Goal: Task Accomplishment & Management: Manage account settings

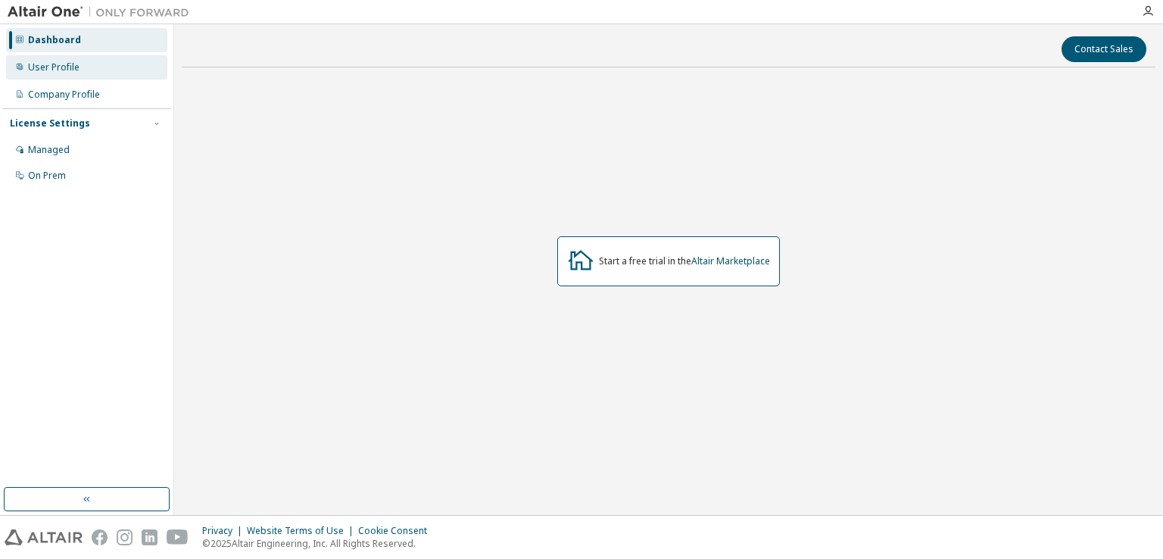
click at [76, 73] on div "User Profile" at bounding box center [54, 67] width 52 height 12
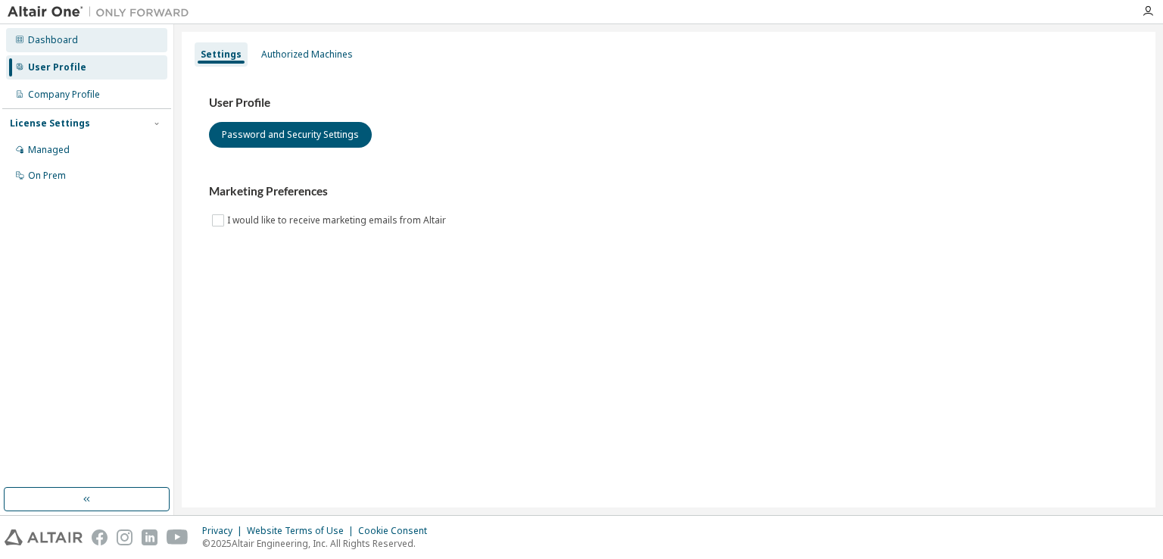
click at [83, 42] on div "Dashboard" at bounding box center [86, 40] width 161 height 24
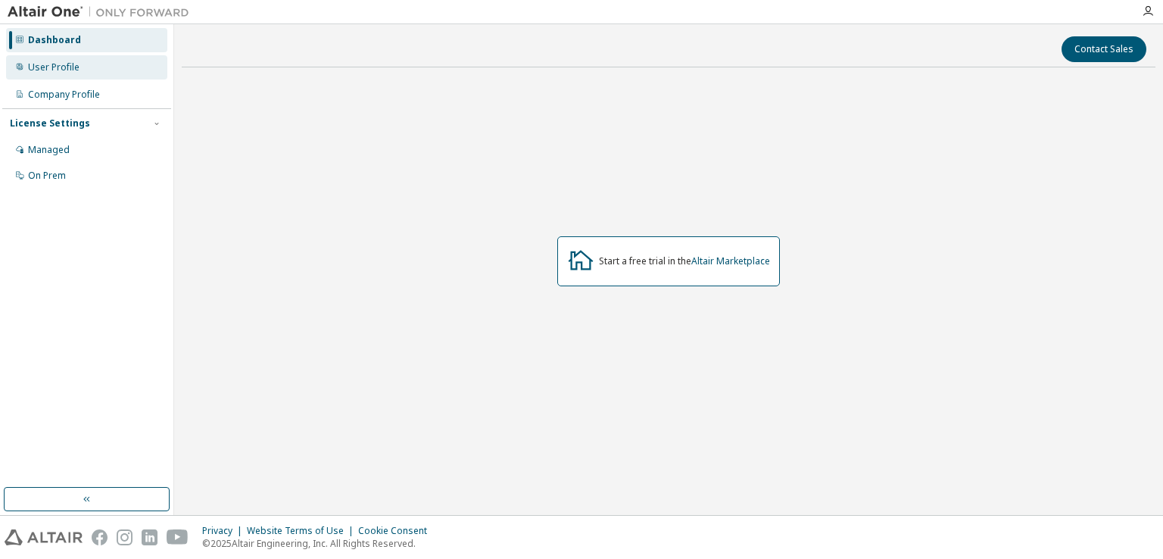
click at [82, 64] on div "User Profile" at bounding box center [86, 67] width 161 height 24
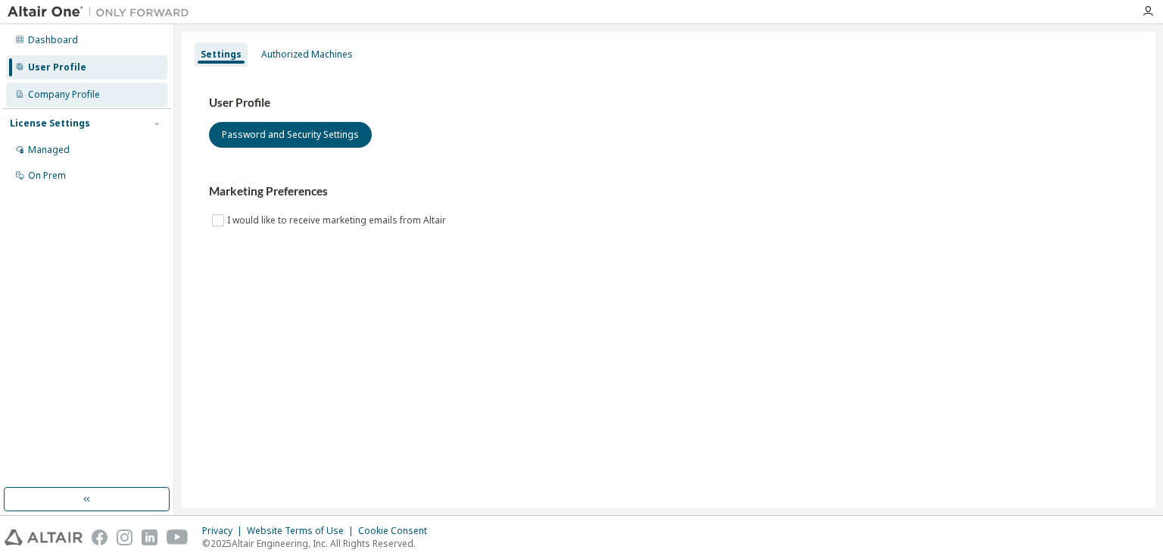
click at [79, 89] on div "Company Profile" at bounding box center [64, 95] width 72 height 12
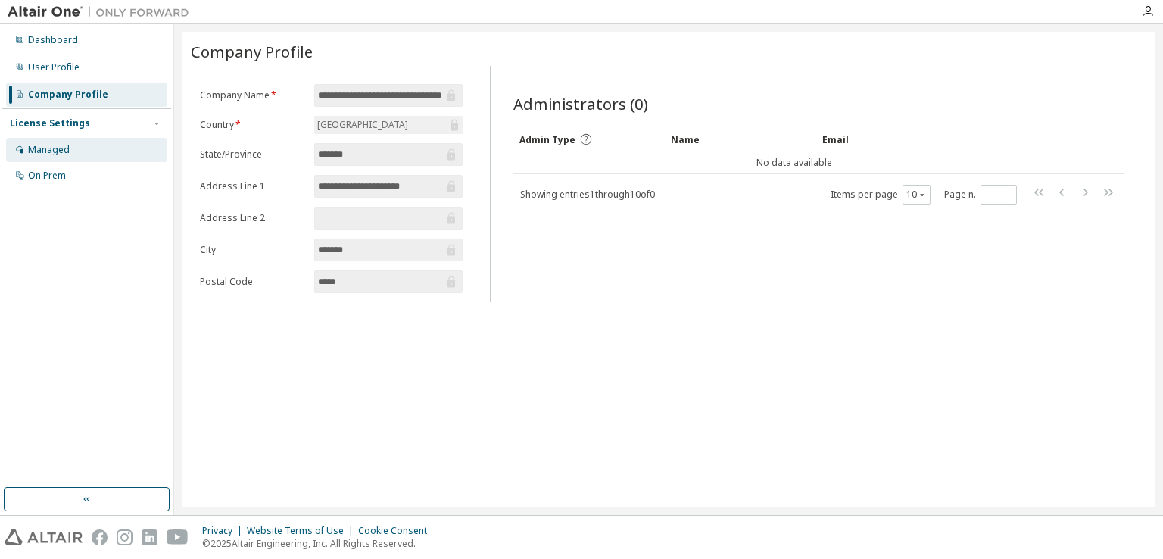
click at [73, 142] on div "Managed" at bounding box center [86, 150] width 161 height 24
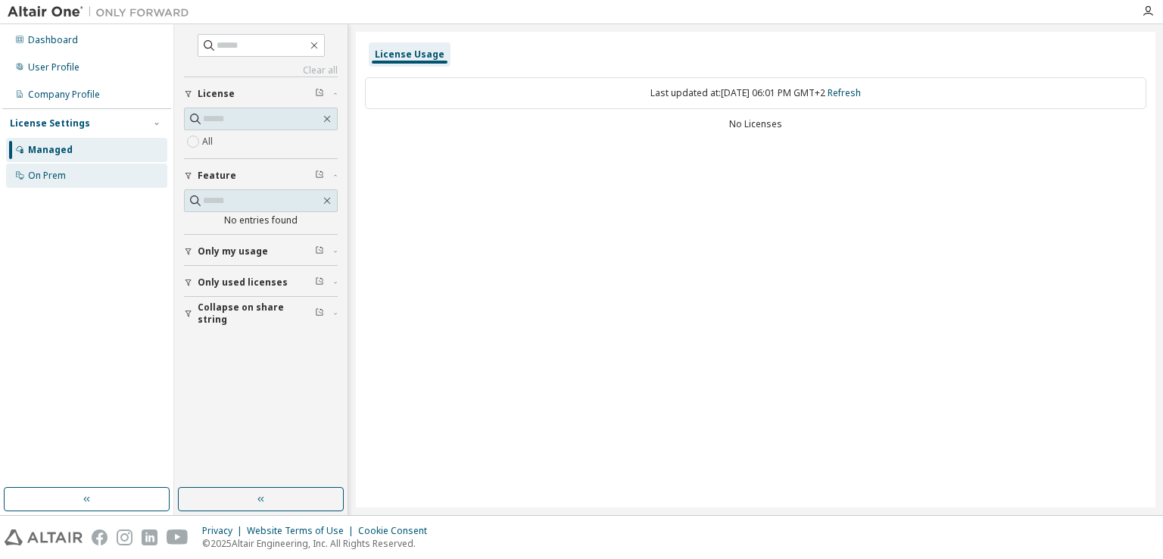
click at [77, 172] on div "On Prem" at bounding box center [86, 176] width 161 height 24
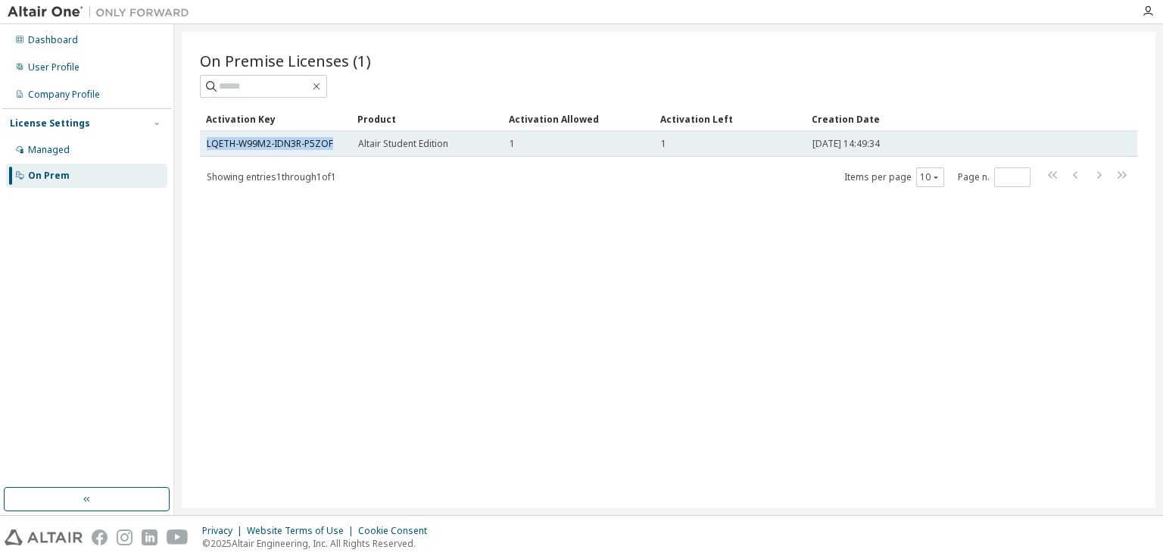
drag, startPoint x: 333, startPoint y: 139, endPoint x: 201, endPoint y: 135, distance: 132.6
click at [201, 135] on td "LQETH-W99M2-IDN3R-P5ZOF" at bounding box center [275, 144] width 151 height 26
copy link "LQETH-W99M2-IDN3R-P5ZOF"
